Goal: Complete application form

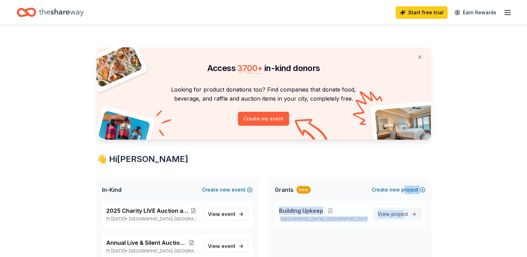
drag, startPoint x: 0, startPoint y: 0, endPoint x: 403, endPoint y: 209, distance: 454.1
click at [403, 209] on div "Grants New Create new project Building Upkeep [GEOGRAPHIC_DATA], [GEOGRAPHIC_DA…" at bounding box center [350, 241] width 162 height 125
drag, startPoint x: 403, startPoint y: 209, endPoint x: 478, endPoint y: 166, distance: 86.4
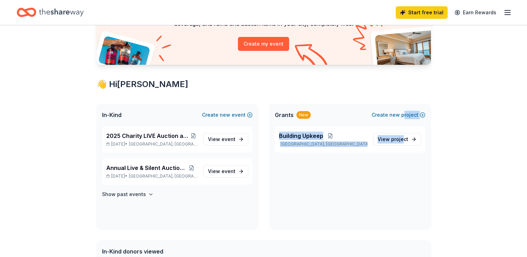
scroll to position [79, 0]
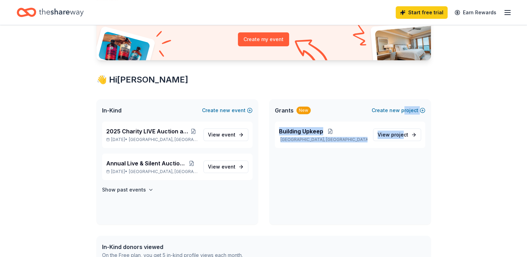
click at [304, 191] on div "Building [GEOGRAPHIC_DATA], [GEOGRAPHIC_DATA] View project" at bounding box center [350, 173] width 162 height 103
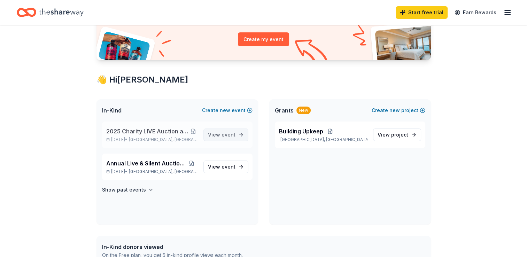
click at [224, 135] on span "event" at bounding box center [229, 135] width 14 height 6
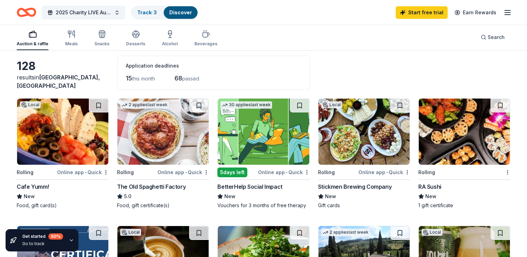
scroll to position [42, 0]
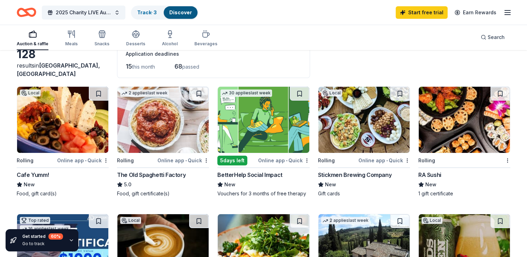
click at [342, 176] on div "Stickmen Brewing Company" at bounding box center [354, 175] width 73 height 8
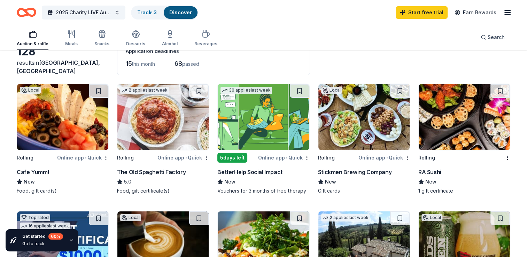
scroll to position [46, 0]
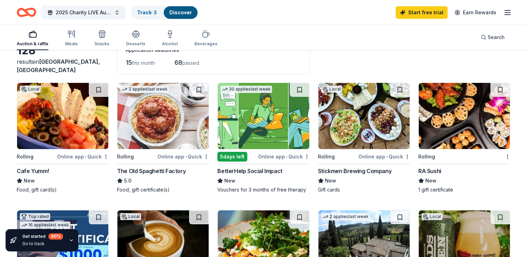
click at [75, 158] on div "Online app • Quick" at bounding box center [83, 156] width 52 height 9
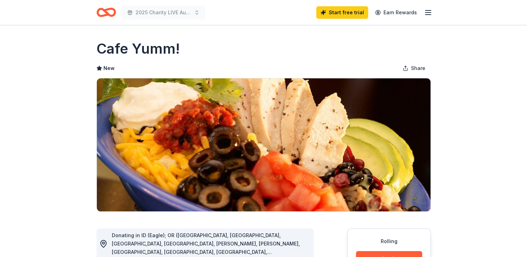
drag, startPoint x: 520, startPoint y: 76, endPoint x: 489, endPoint y: 106, distance: 43.4
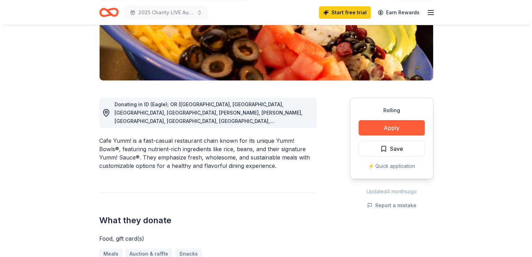
scroll to position [138, 0]
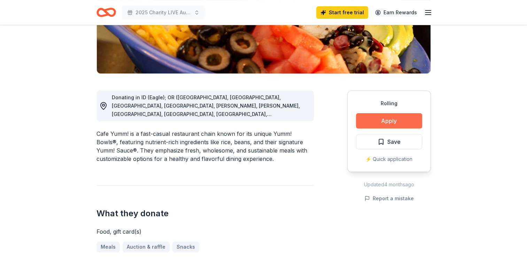
click at [404, 121] on button "Apply" at bounding box center [389, 120] width 66 height 15
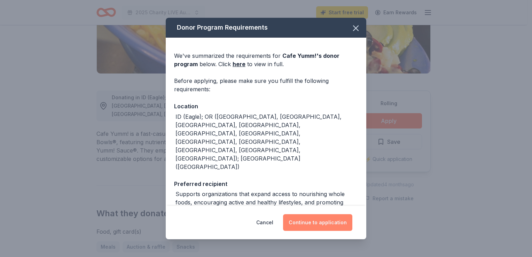
click at [312, 225] on button "Continue to application" at bounding box center [317, 222] width 69 height 17
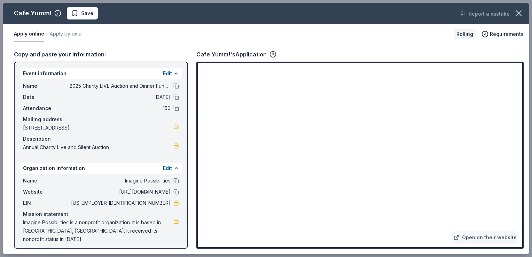
click at [115, 127] on span "4450 Southwest 184th Avenue, Aloha, OR 97007" at bounding box center [98, 128] width 150 height 8
click at [167, 73] on button "Edit" at bounding box center [167, 73] width 9 height 8
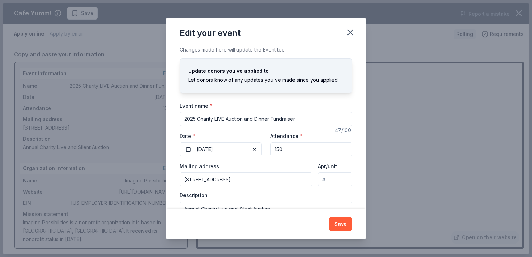
scroll to position [35, 0]
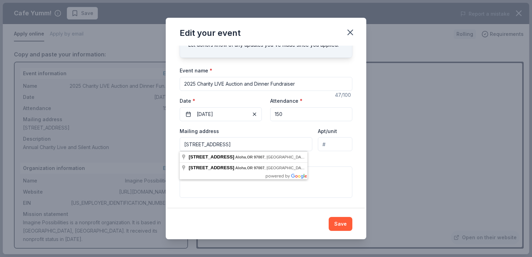
click at [301, 142] on input "4450 Southwest 184th Avenue, Aloha, OR, 97007" at bounding box center [246, 144] width 133 height 14
drag, startPoint x: 236, startPoint y: 144, endPoint x: 170, endPoint y: 145, distance: 65.8
click at [170, 145] on div "Changes made here will update the Event too. Update donors you've applied to Le…" at bounding box center [266, 127] width 201 height 163
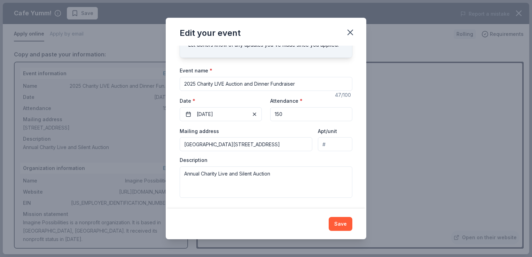
drag, startPoint x: 212, startPoint y: 143, endPoint x: 203, endPoint y: 142, distance: 8.4
click at [203, 142] on input "PO BOX 455 Avenue, Aloha, OR, 97007" at bounding box center [246, 144] width 133 height 14
type input "PO BOX 5778, Aloha, OR, 97007"
click at [343, 224] on button "Save" at bounding box center [341, 224] width 24 height 14
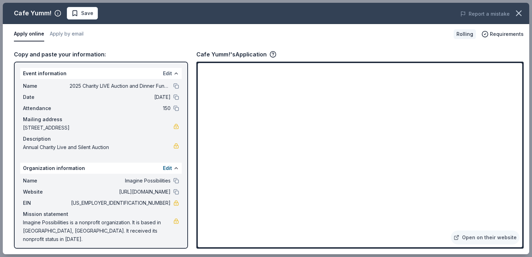
click at [168, 73] on button "Edit" at bounding box center [167, 73] width 9 height 8
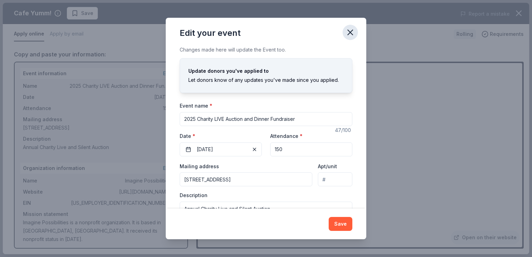
click at [352, 30] on icon "button" at bounding box center [351, 33] width 10 height 10
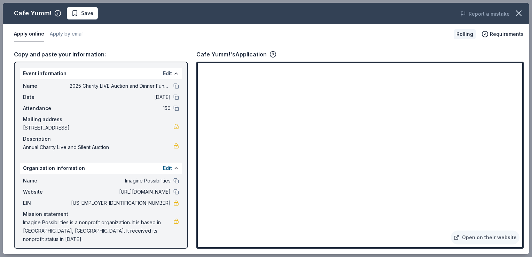
click at [163, 70] on button "Edit" at bounding box center [167, 73] width 9 height 8
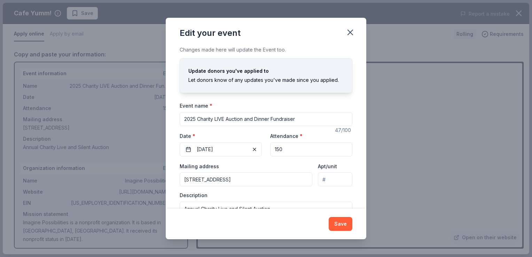
drag, startPoint x: 360, startPoint y: 122, endPoint x: 366, endPoint y: 107, distance: 16.6
click at [366, 107] on div "Edit your event Changes made here will update the Event too. Update donors you'…" at bounding box center [266, 128] width 532 height 257
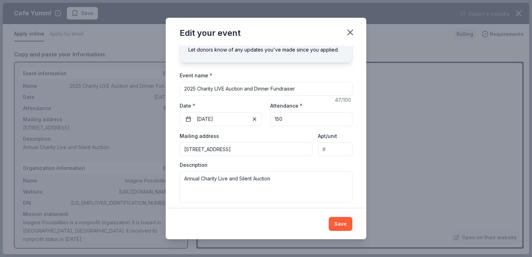
scroll to position [31, 0]
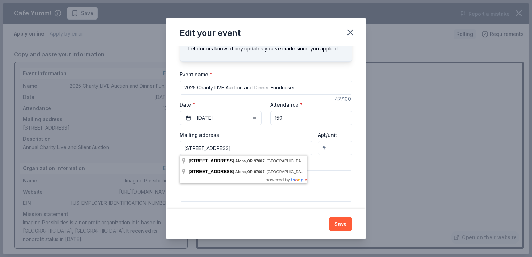
drag, startPoint x: 255, startPoint y: 148, endPoint x: 166, endPoint y: 150, distance: 89.2
click at [166, 150] on div "Changes made here will update the Event too. Update donors you've applied to Le…" at bounding box center [266, 127] width 201 height 163
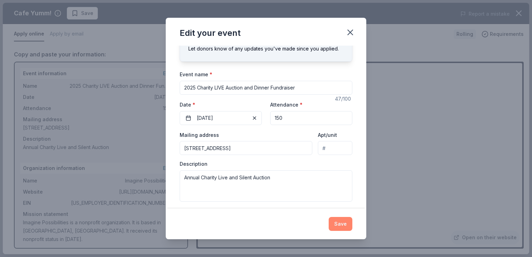
type input "PO BOX 5778, Aloha, OR, 97007"
click at [343, 224] on button "Save" at bounding box center [341, 224] width 24 height 14
